Goal: Obtain resource: Obtain resource

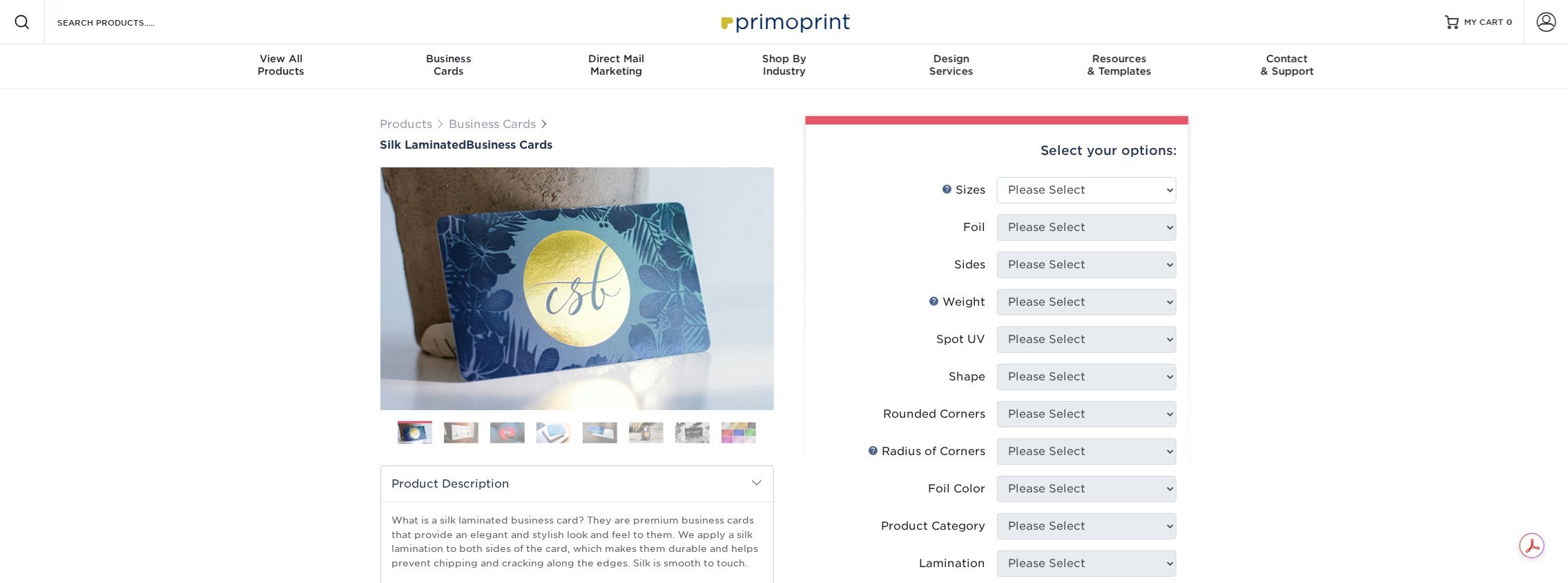
click at [734, 436] on img at bounding box center [739, 432] width 35 height 21
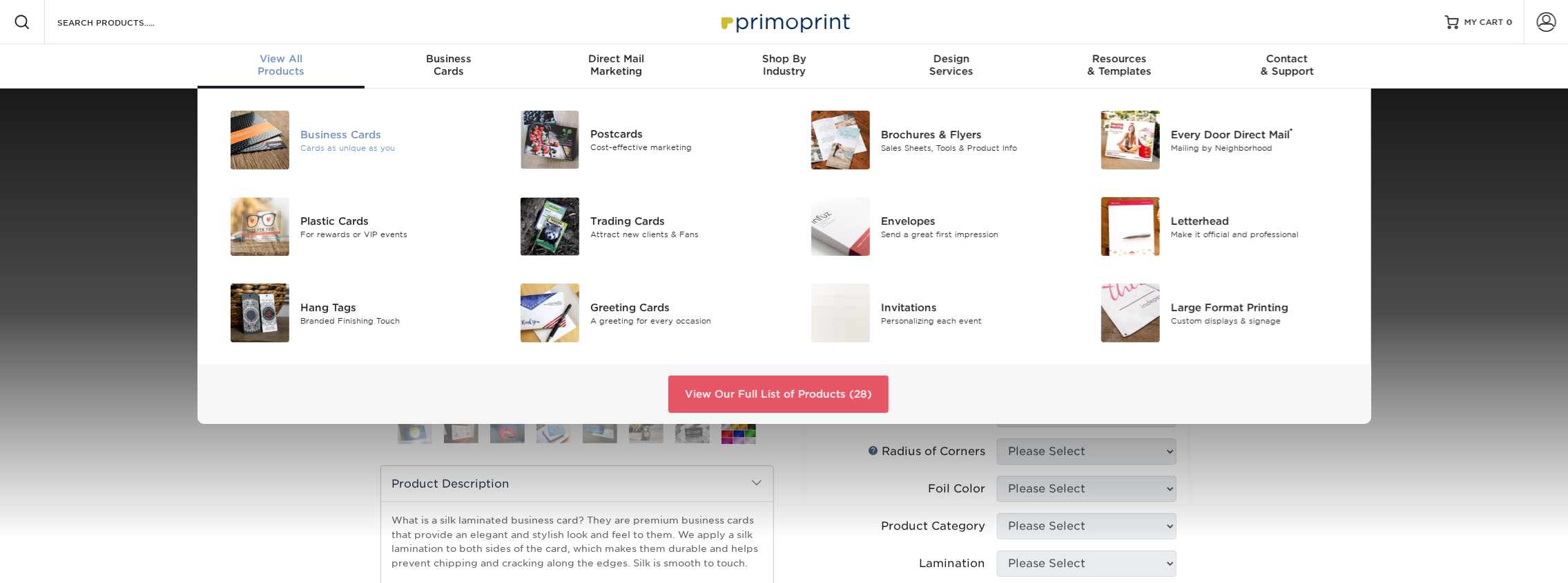
click at [265, 139] on img at bounding box center [260, 139] width 58 height 58
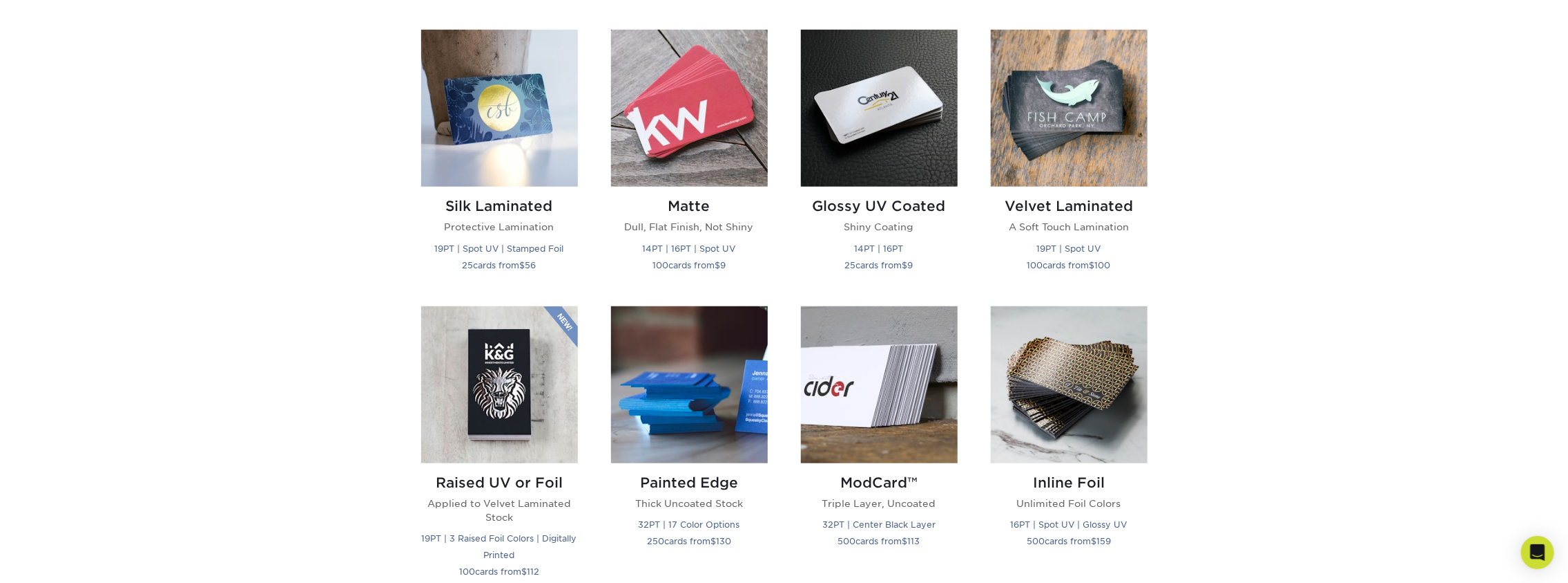
scroll to position [691, 0]
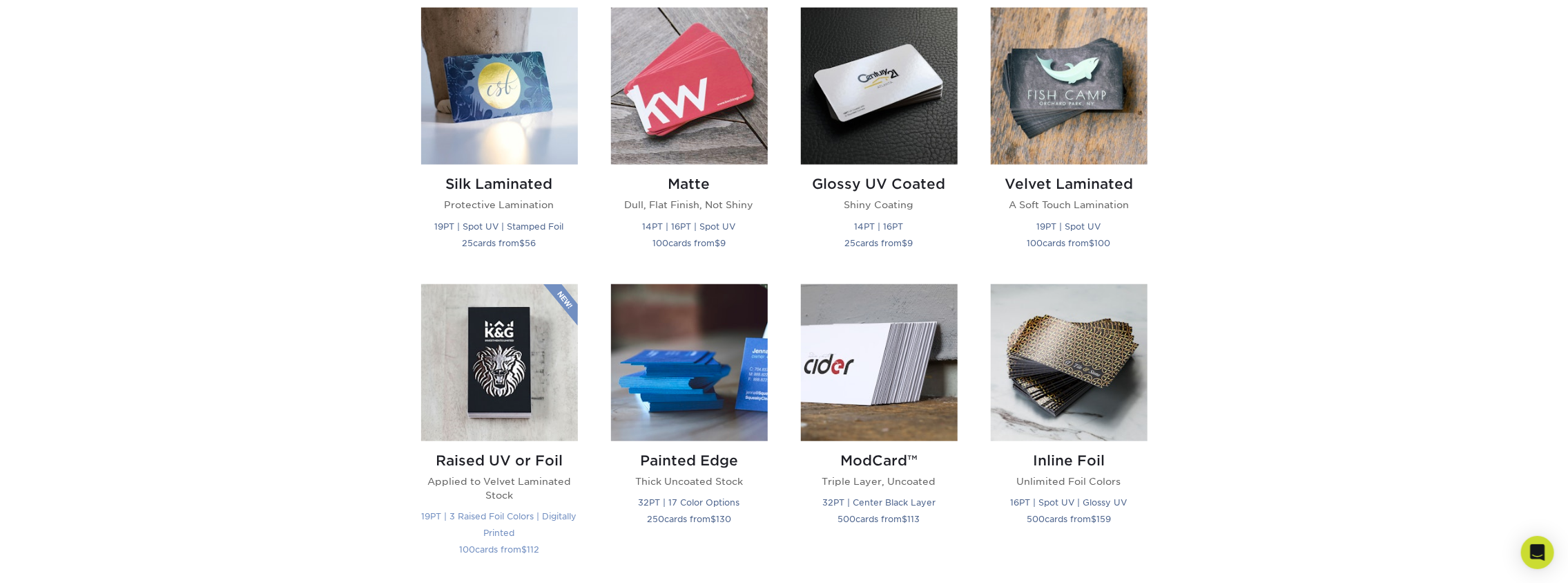
click at [508, 397] on img at bounding box center [500, 362] width 157 height 157
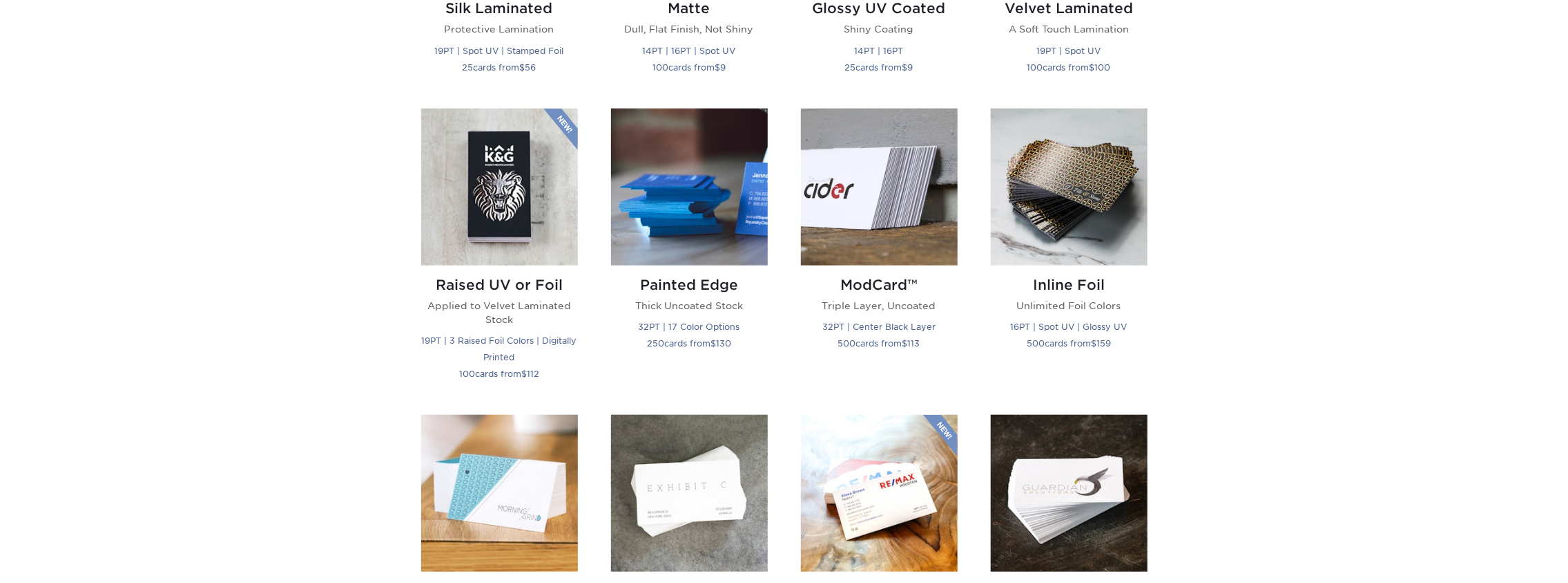
scroll to position [898, 0]
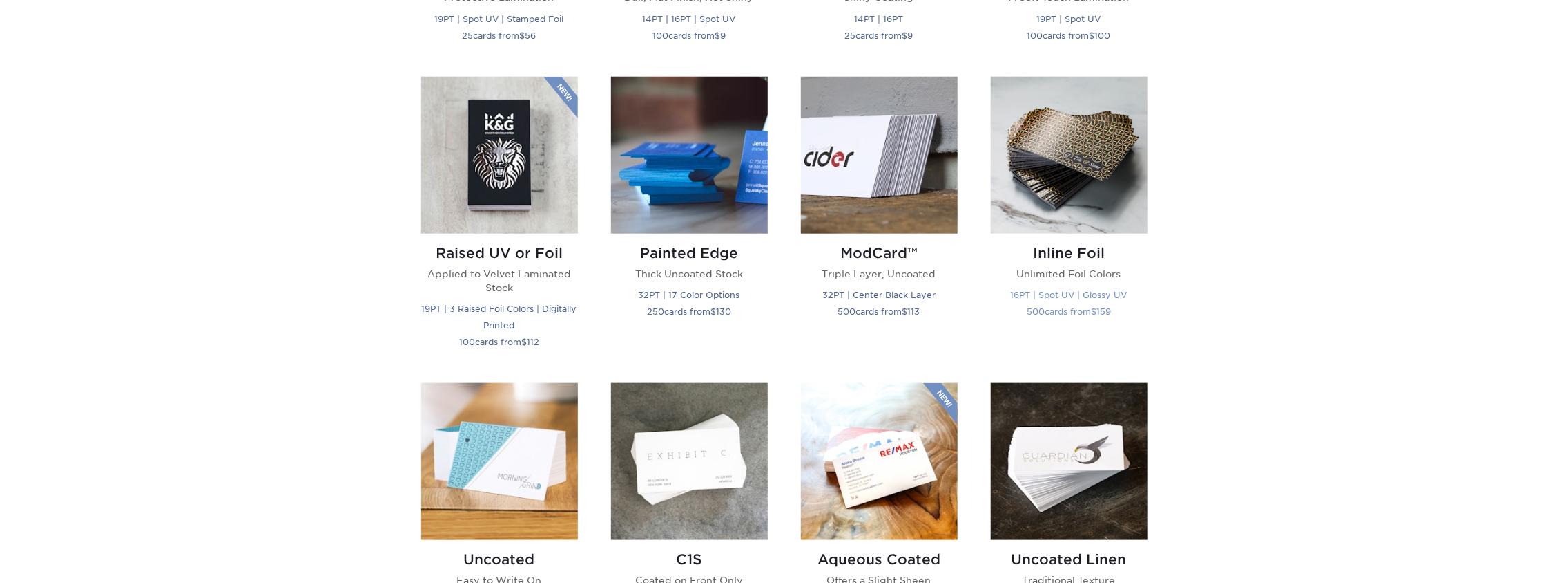
click at [1081, 164] on img at bounding box center [1069, 155] width 157 height 157
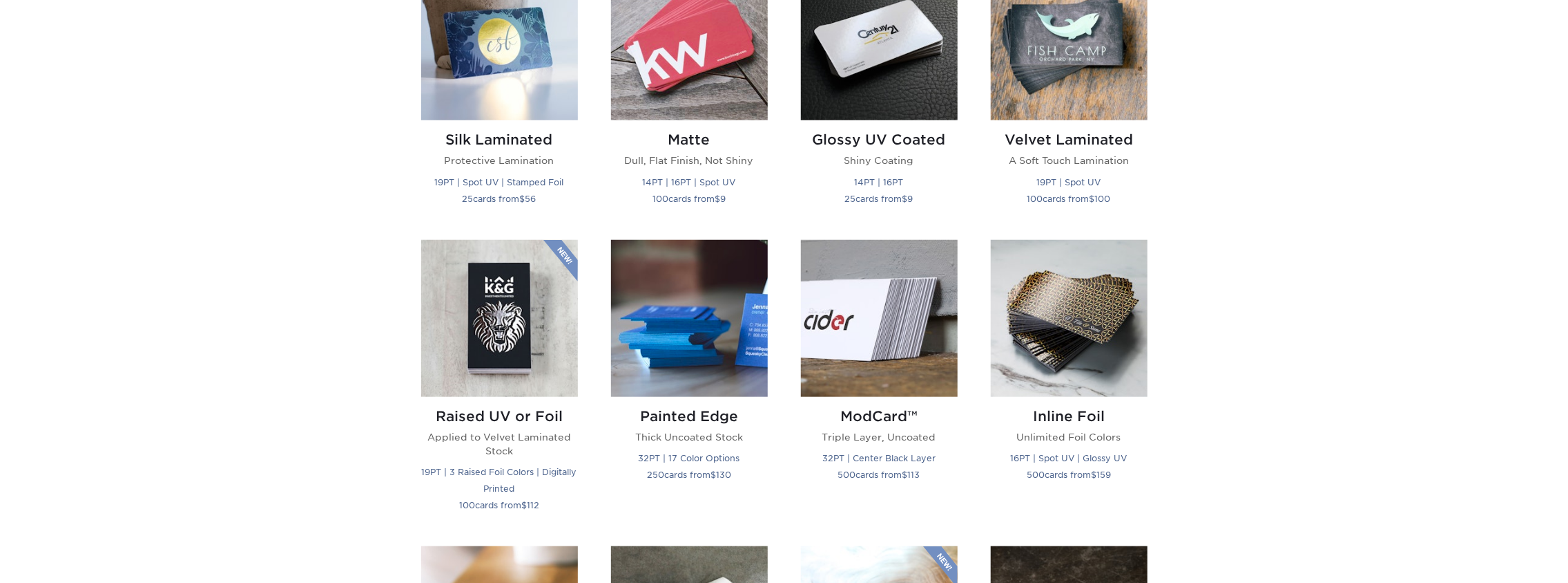
scroll to position [760, 0]
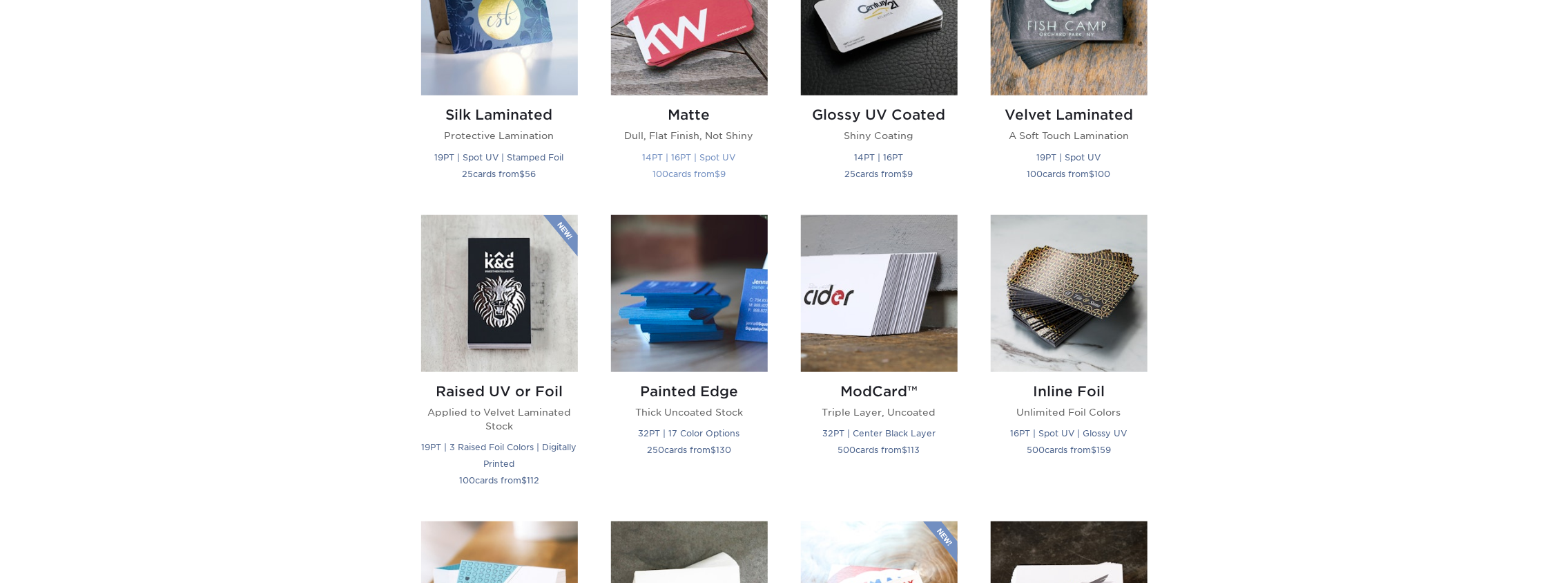
click at [702, 71] on img at bounding box center [689, 17] width 157 height 157
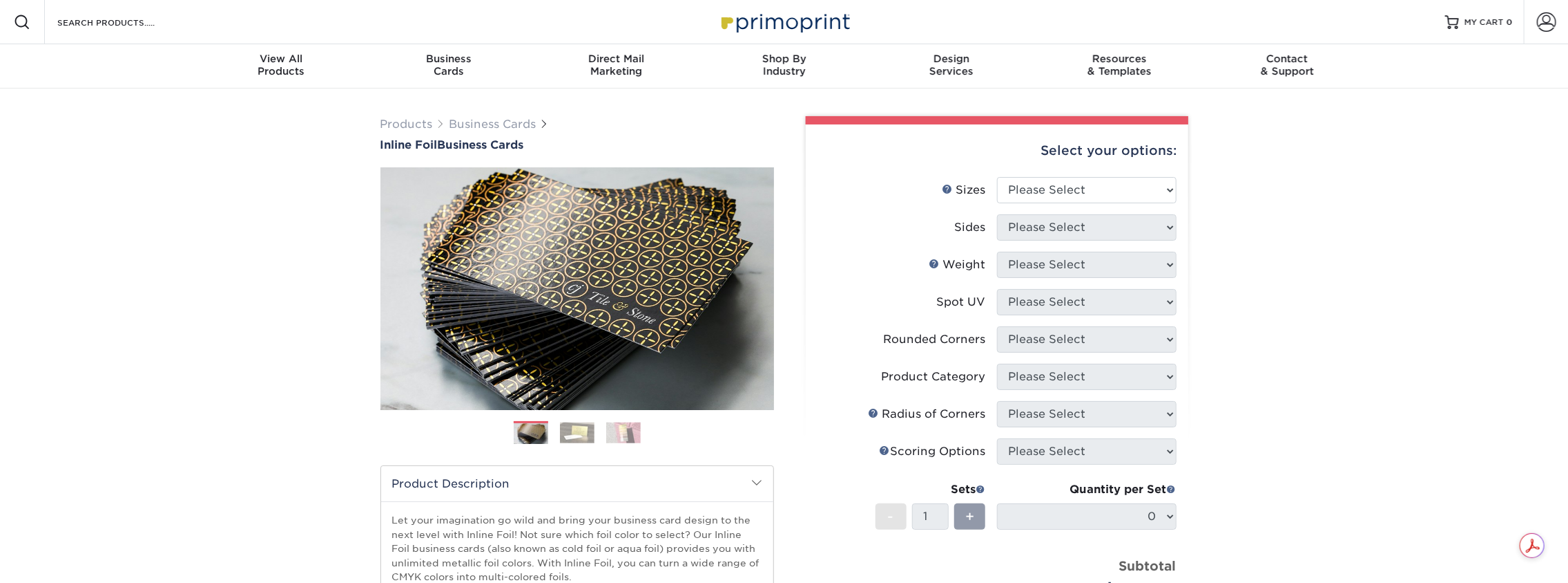
click at [578, 429] on img at bounding box center [577, 432] width 35 height 21
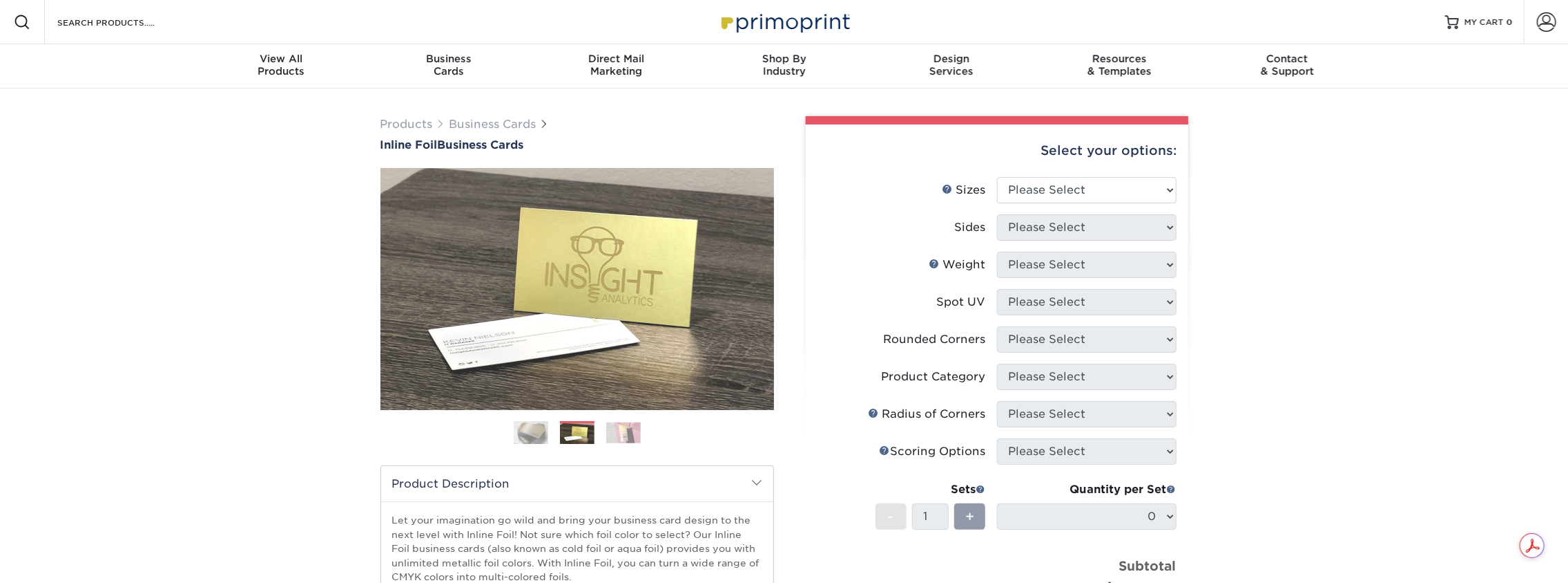
click at [623, 432] on img at bounding box center [623, 432] width 35 height 21
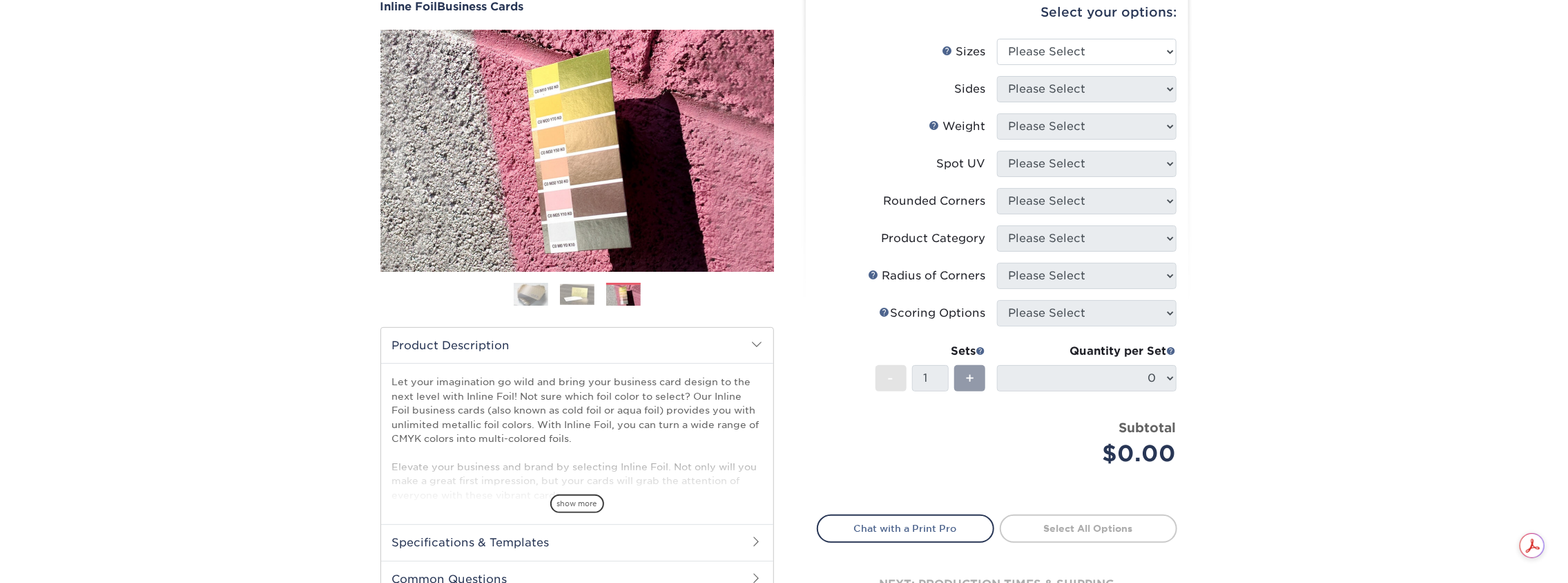
scroll to position [69, 0]
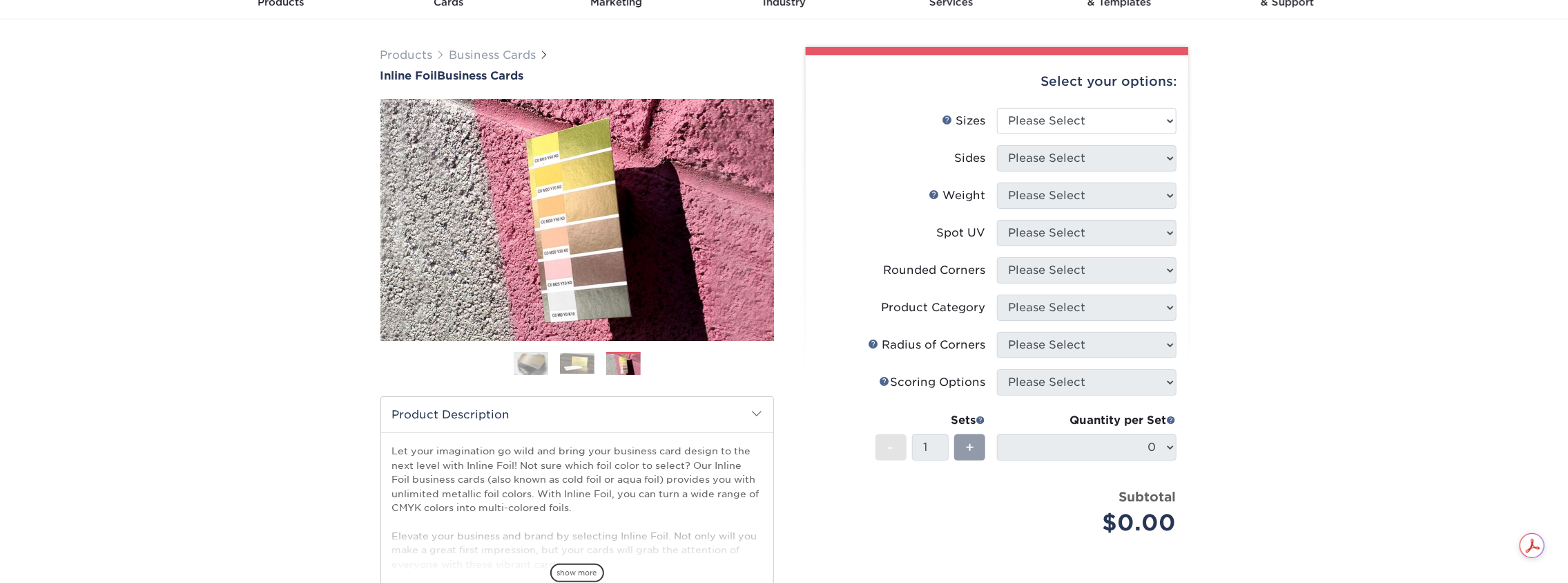
click at [525, 356] on img at bounding box center [530, 363] width 35 height 35
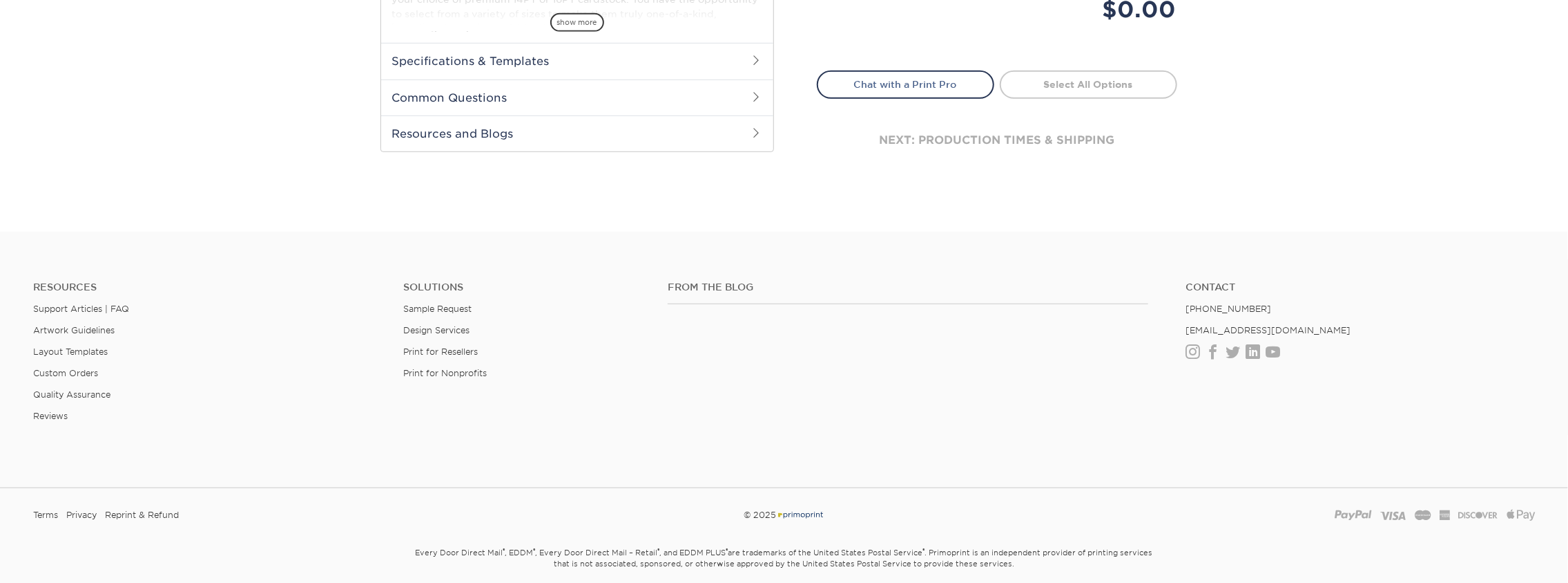
scroll to position [671, 0]
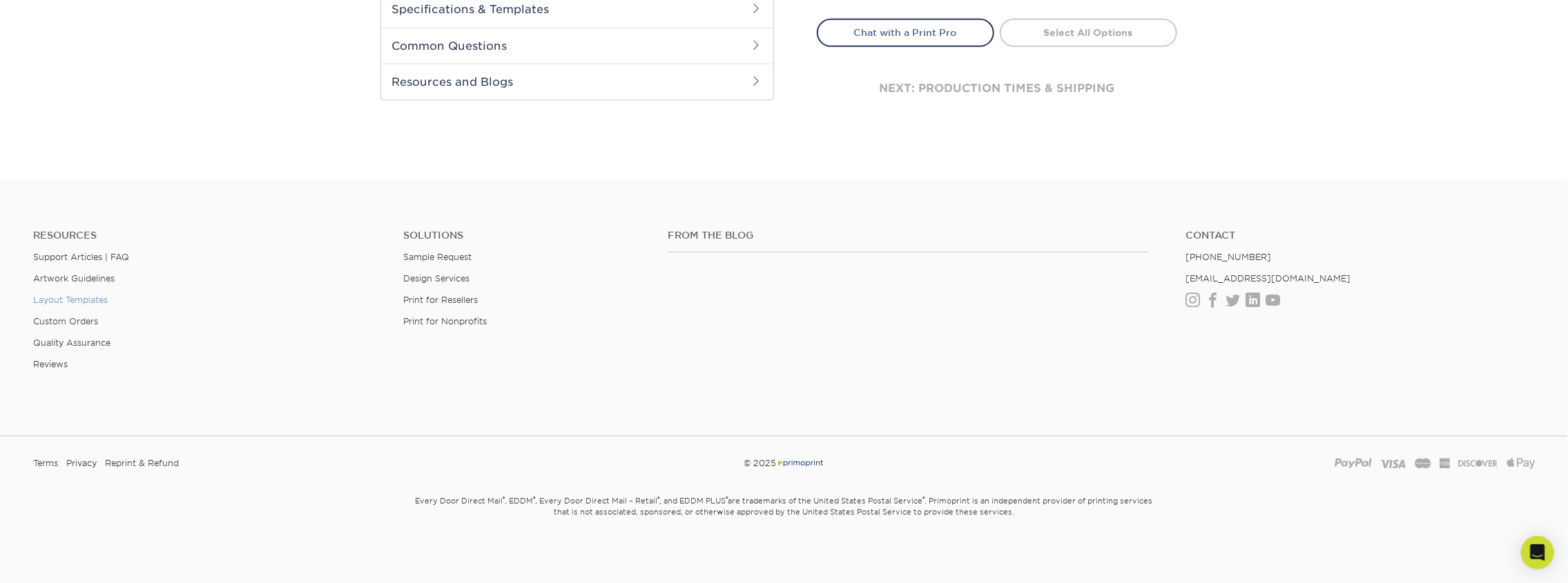
click at [67, 299] on link "Layout Templates" at bounding box center [71, 299] width 75 height 10
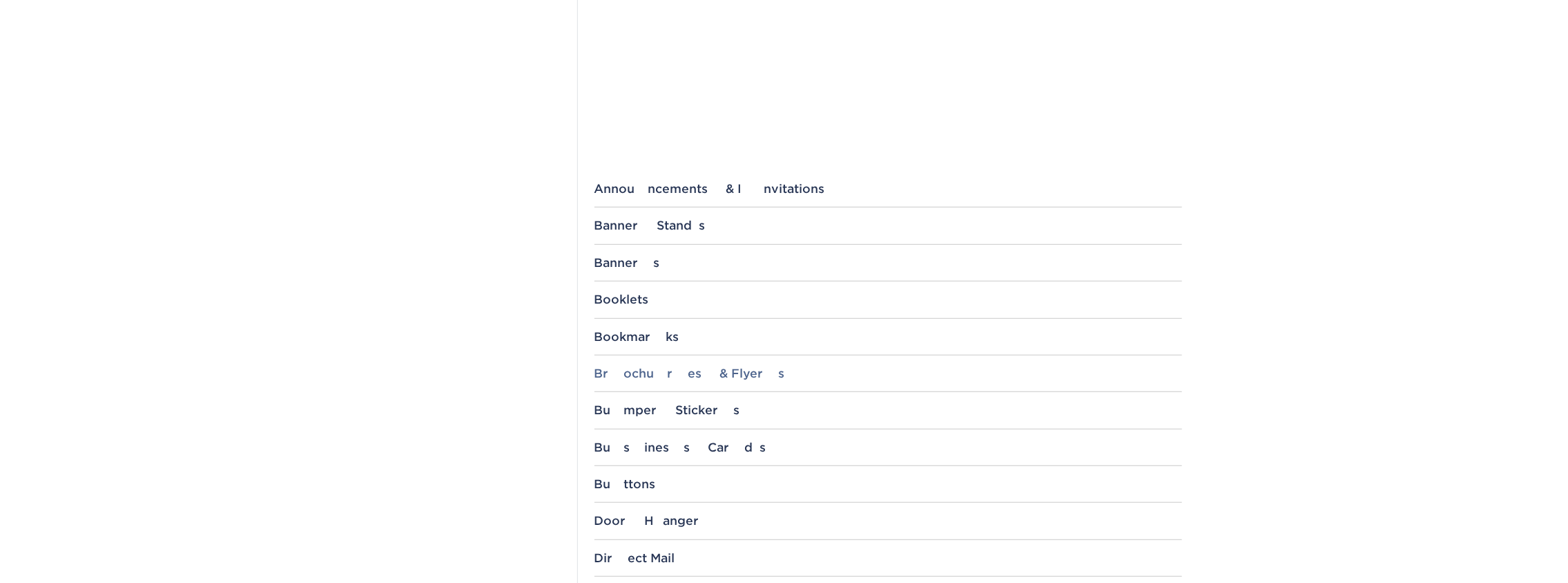
scroll to position [484, 0]
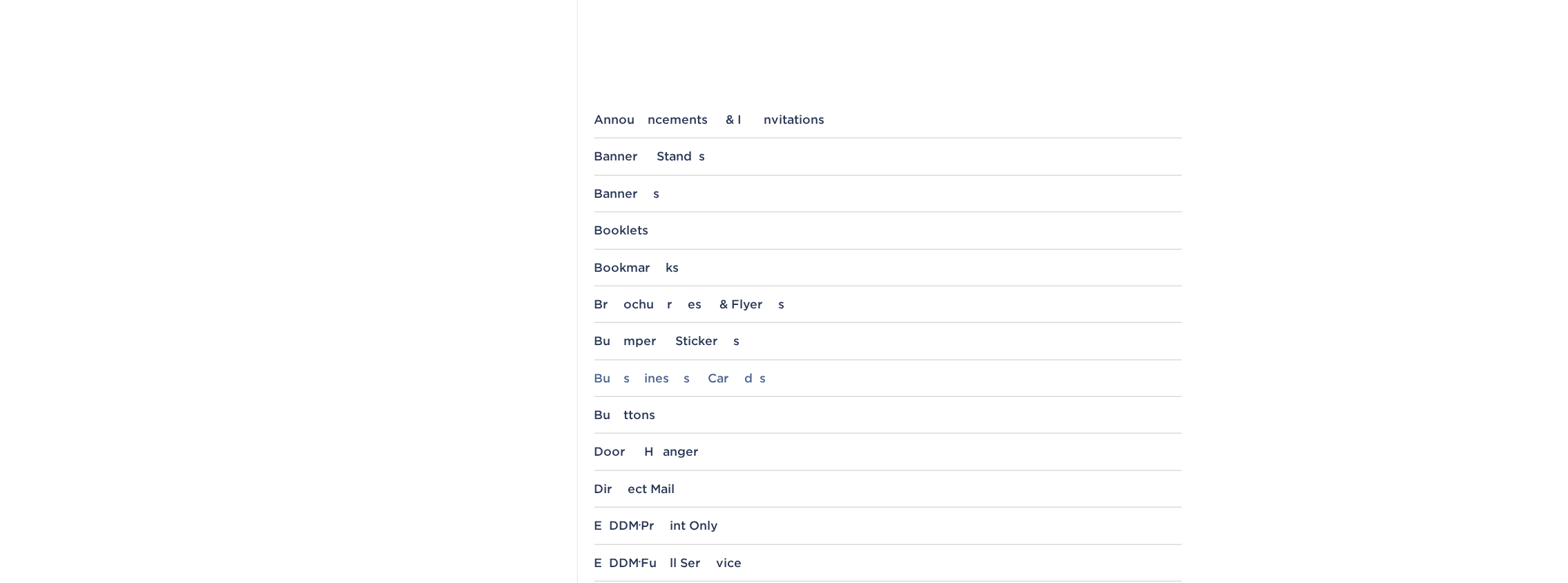
click at [673, 375] on div "Business Cards" at bounding box center [888, 378] width 588 height 14
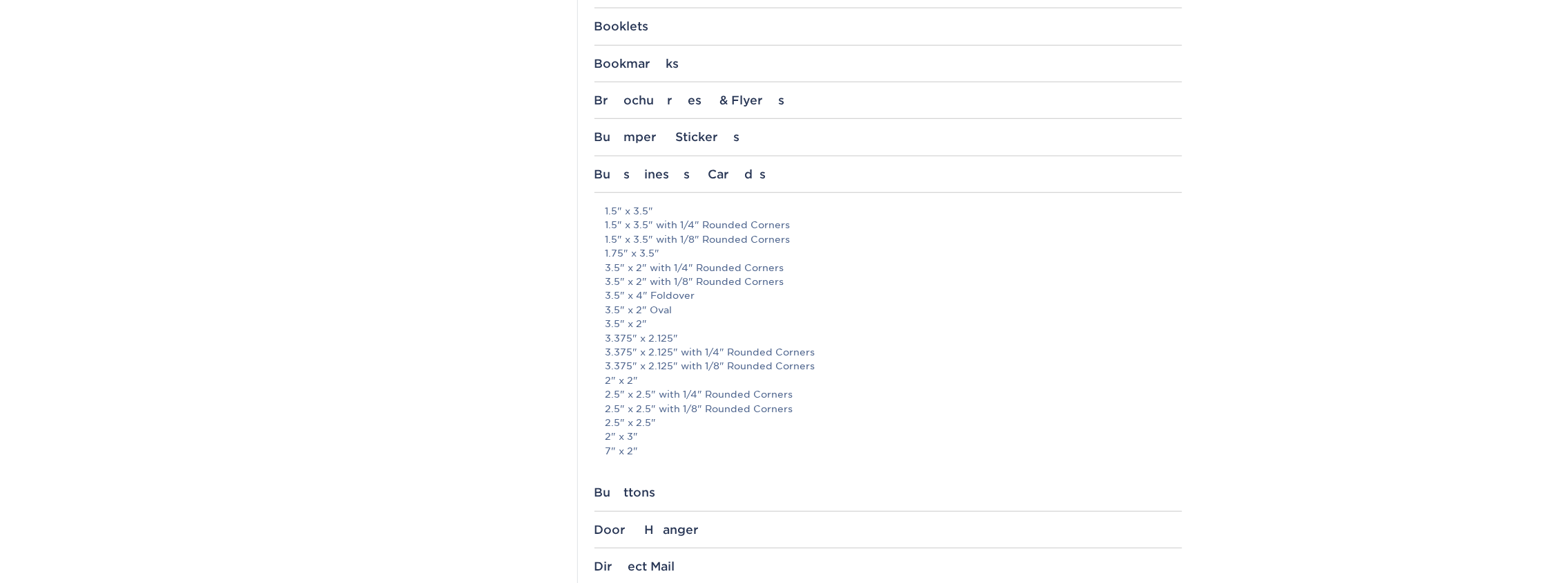
scroll to position [691, 0]
click at [627, 210] on link "1.5" x 3.5"" at bounding box center [629, 207] width 48 height 11
click at [1405, 84] on section "Templates Instagram Facebook Twitter Templates Contact Custom Orders Sample Req…" at bounding box center [784, 446] width 1568 height 2098
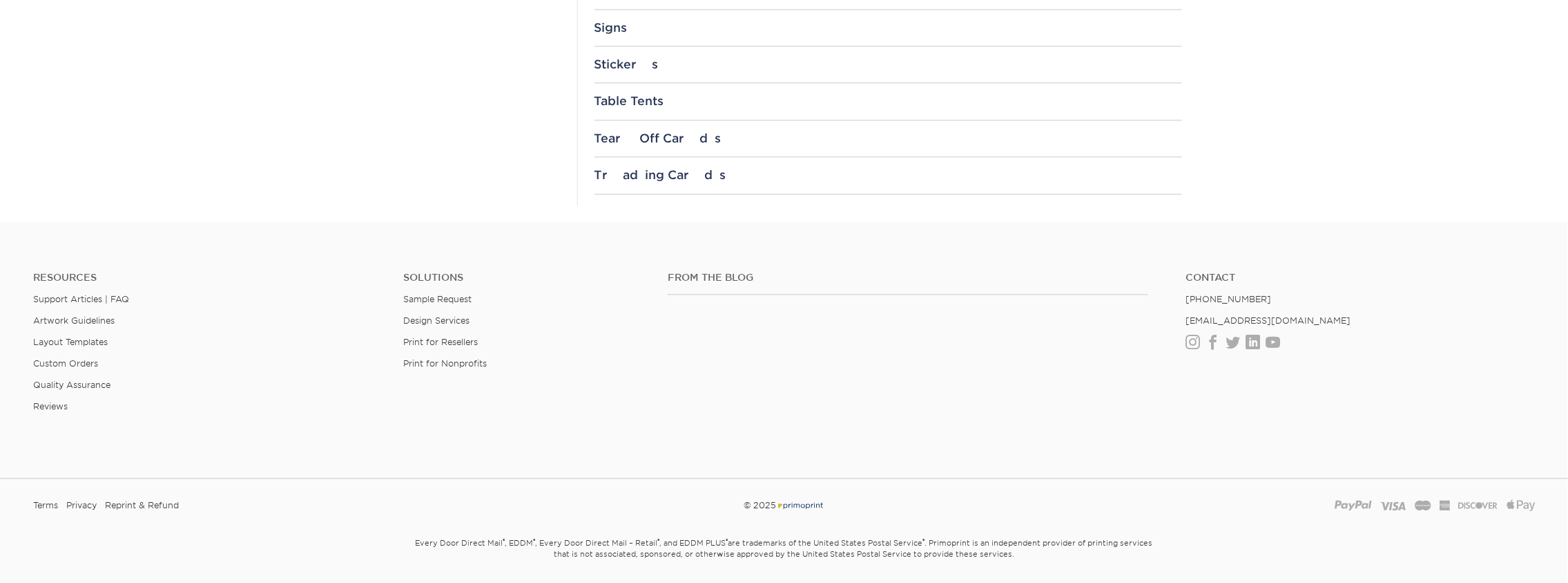
scroll to position [2004, 0]
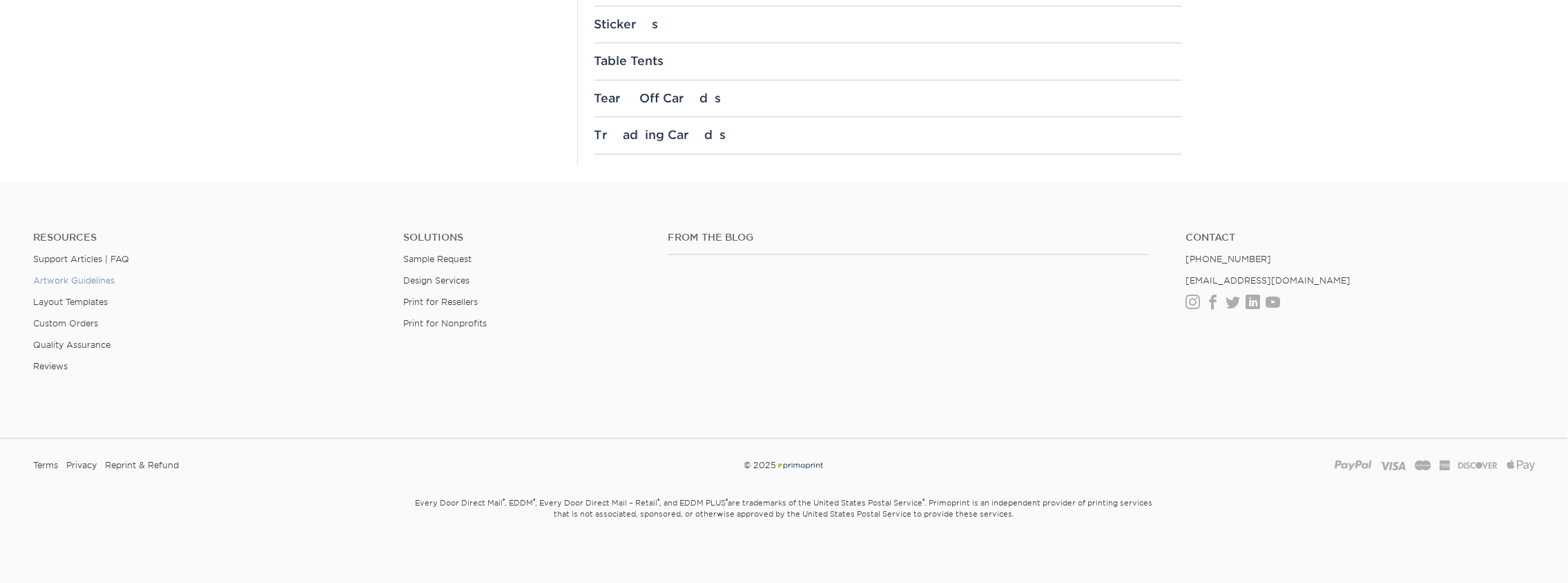
click at [70, 280] on link "Artwork Guidelines" at bounding box center [74, 280] width 82 height 10
click at [73, 296] on link "Layout Templates" at bounding box center [71, 301] width 75 height 10
